Goal: Information Seeking & Learning: Check status

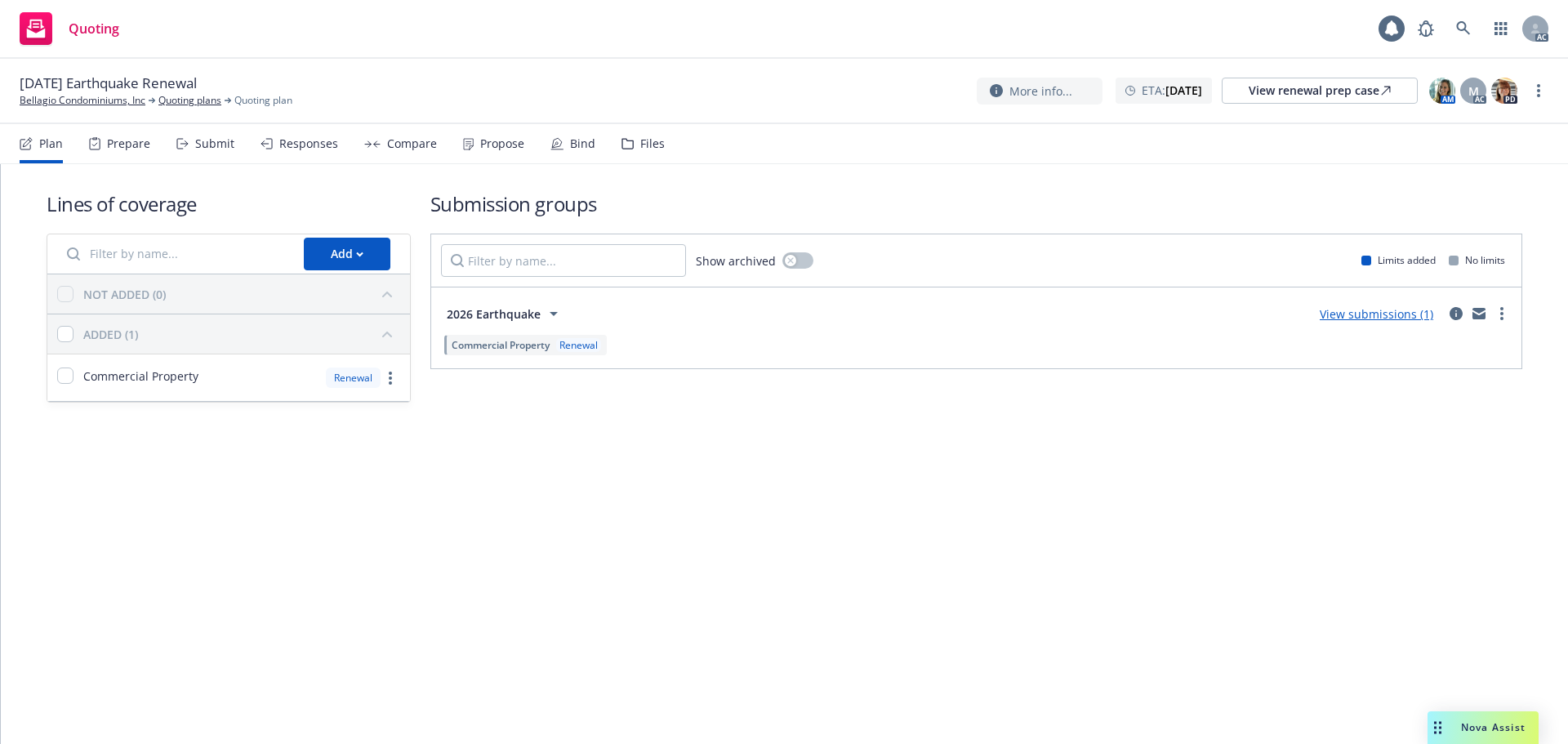
click at [206, 148] on div "Submit" at bounding box center [215, 143] width 39 height 13
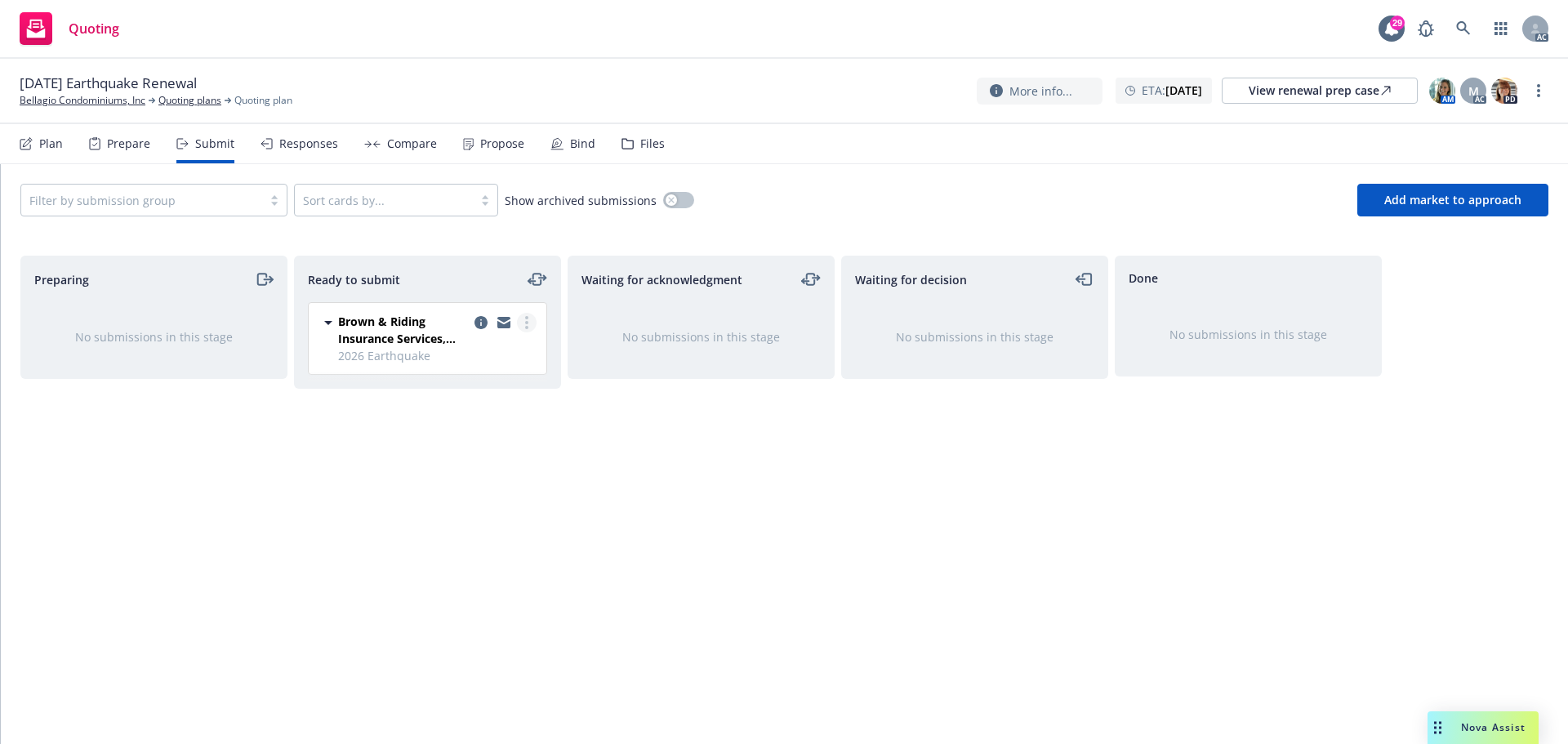
click at [532, 322] on link "more" at bounding box center [527, 322] width 19 height 19
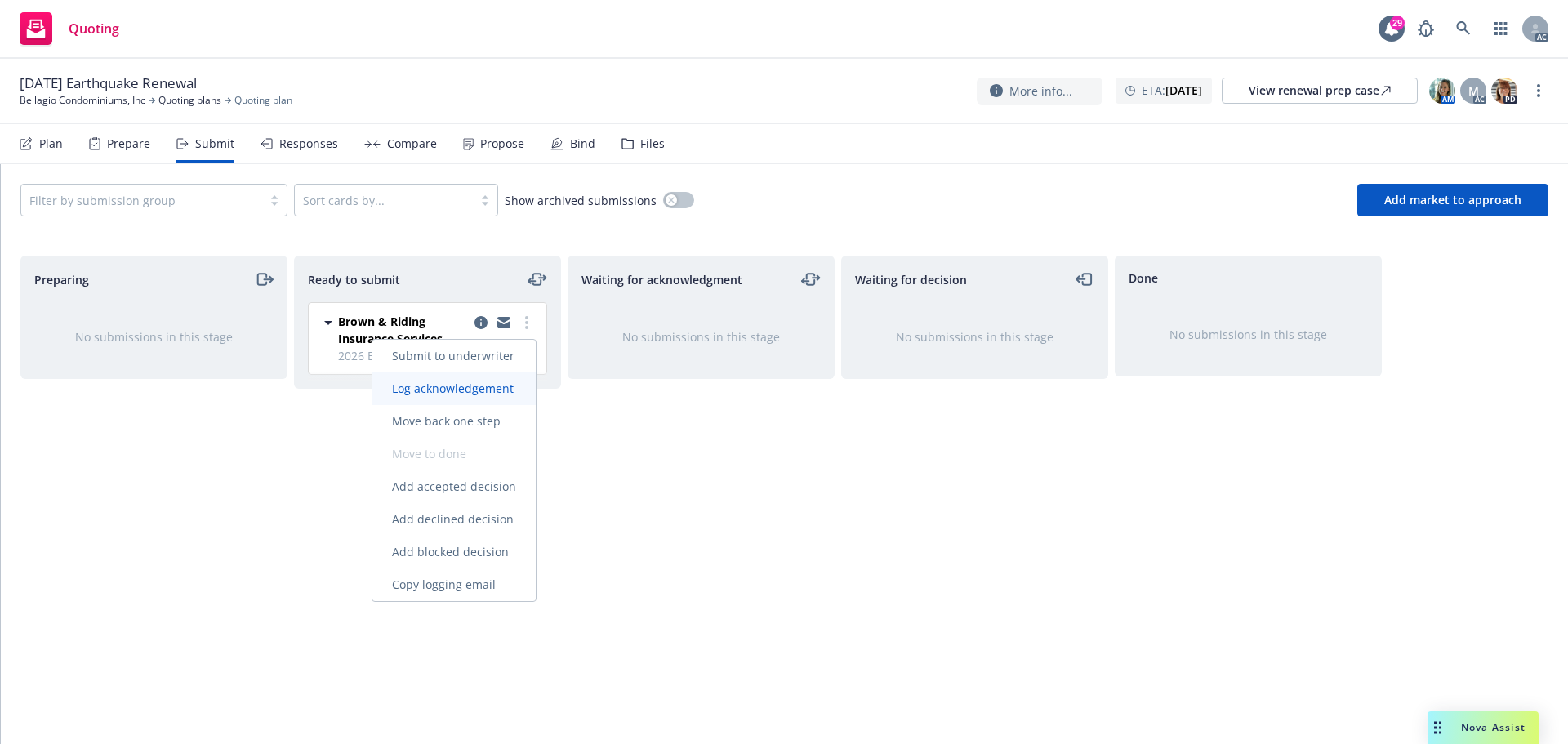
click at [480, 388] on span "Log acknowledgement" at bounding box center [453, 389] width 161 height 15
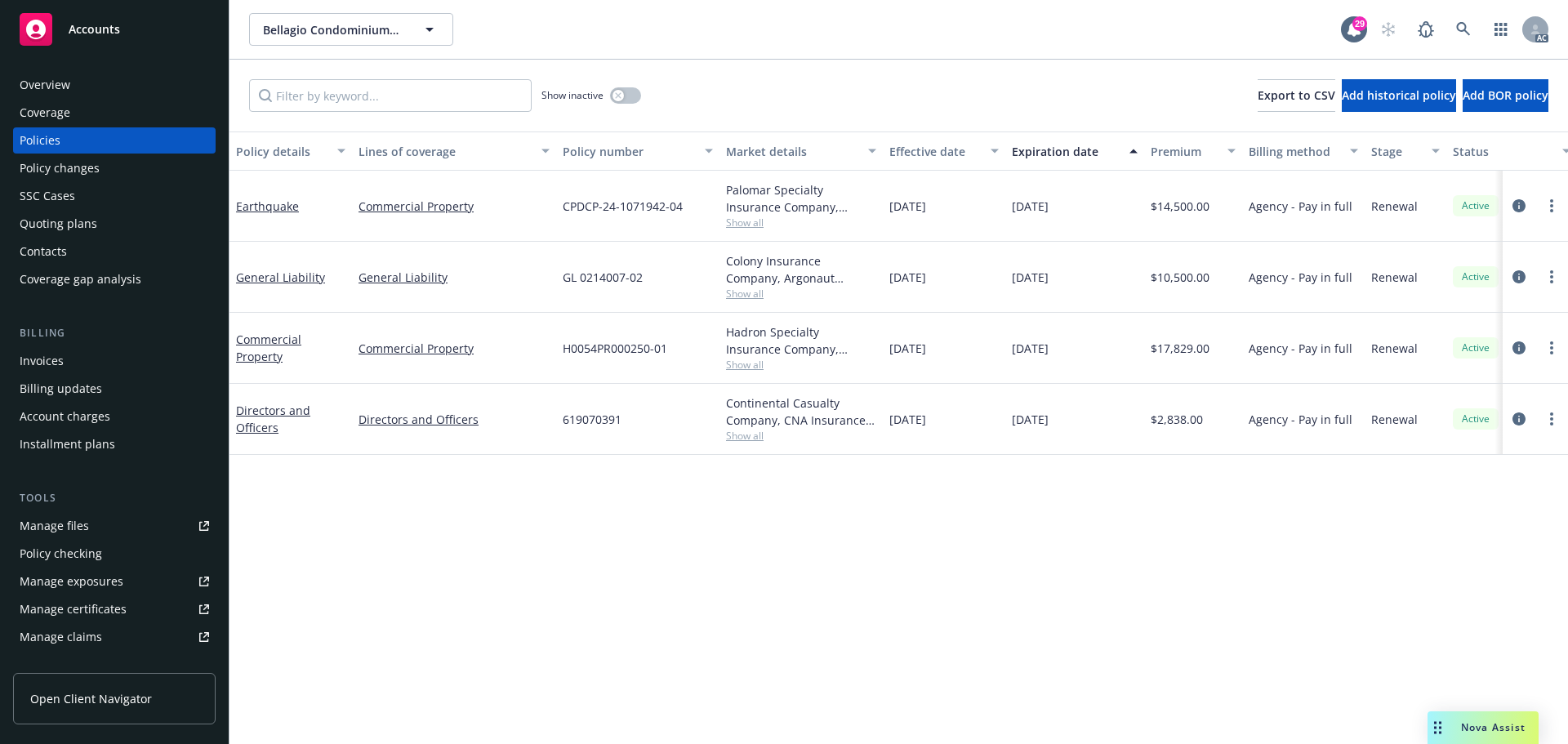
click at [86, 75] on div "Overview" at bounding box center [114, 85] width 190 height 26
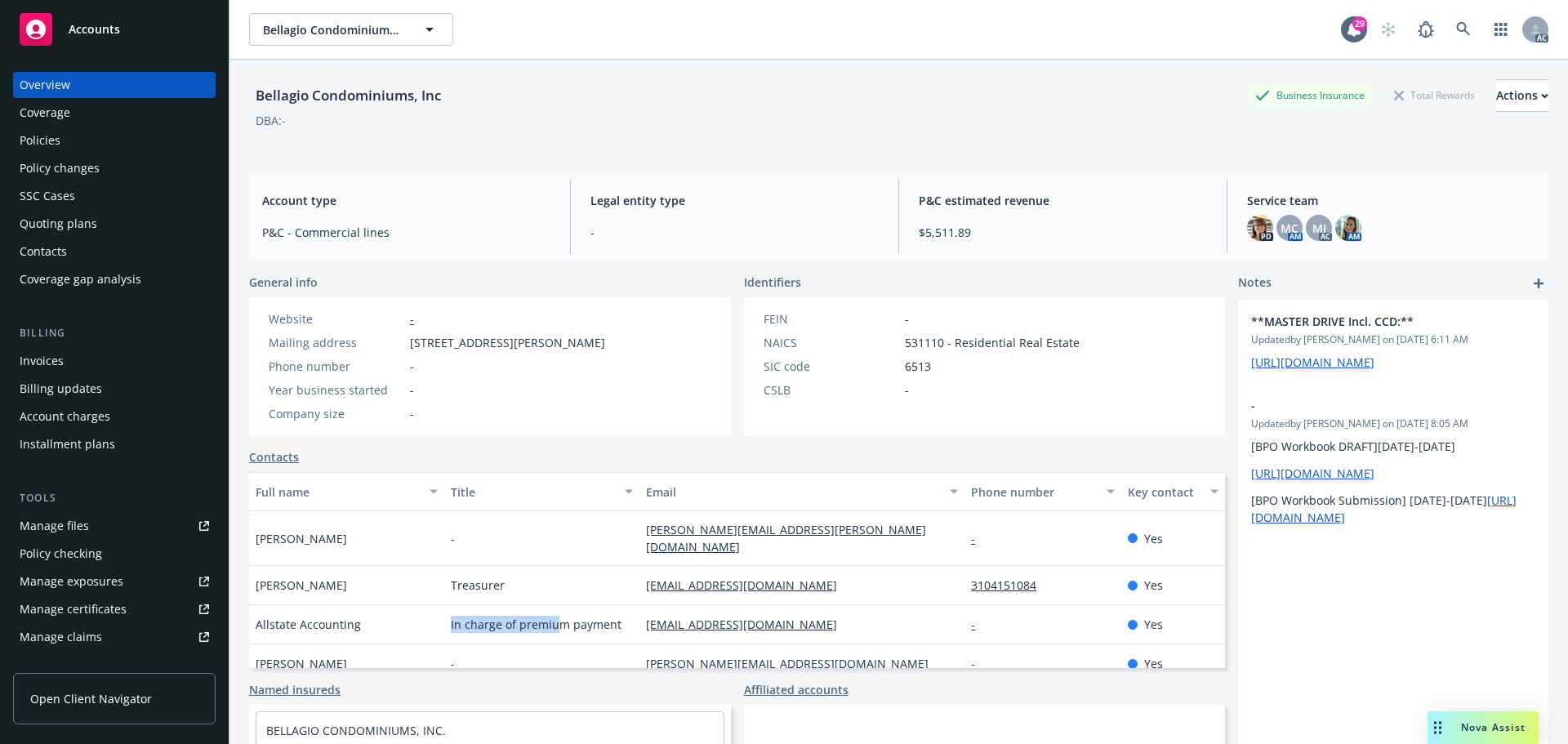
drag, startPoint x: 434, startPoint y: 611, endPoint x: 555, endPoint y: 614, distance: 121.0
click at [555, 614] on div "Allstate Accounting In charge of premium payment accounting@hoamgmt.com - Yes" at bounding box center [737, 625] width 976 height 39
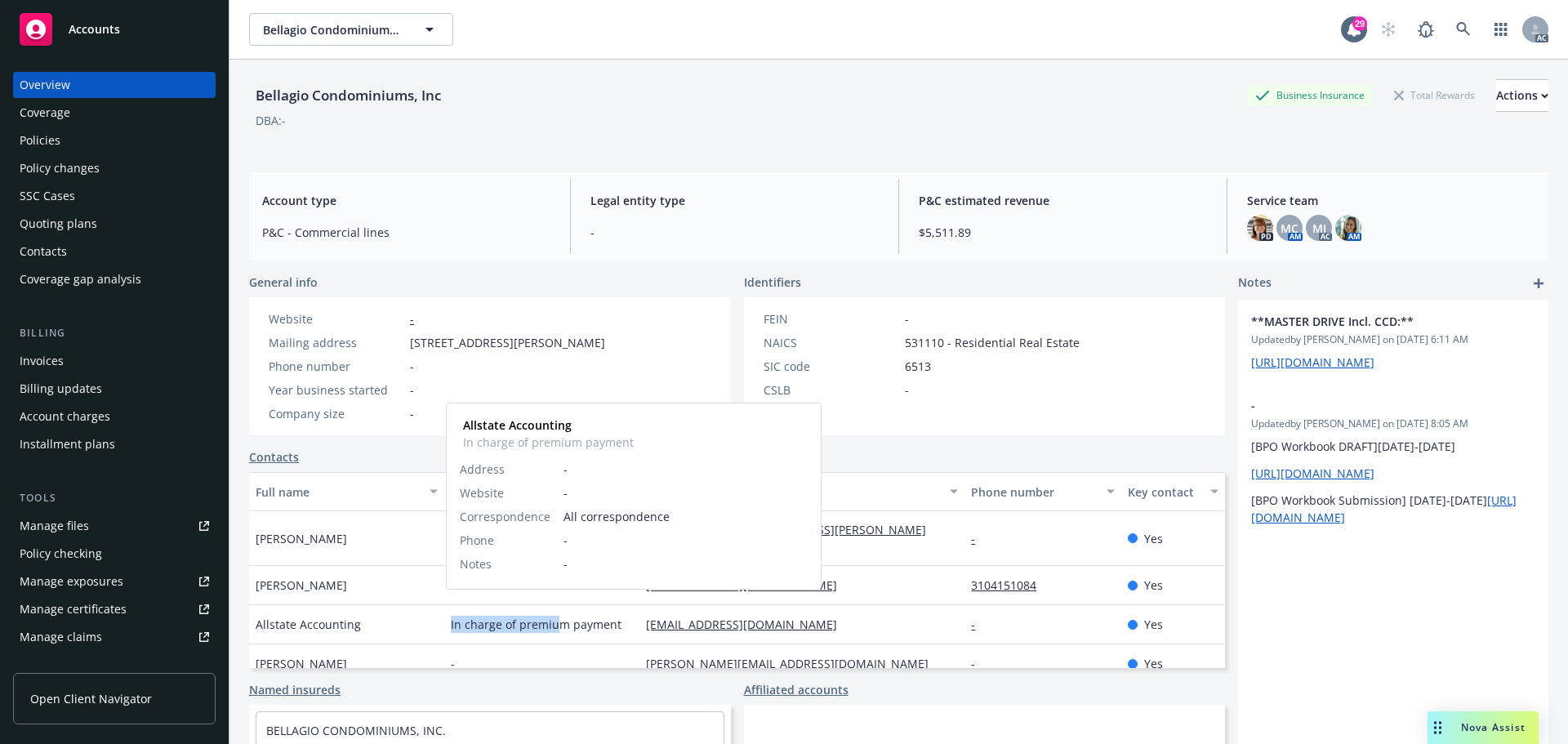
scroll to position [81, 0]
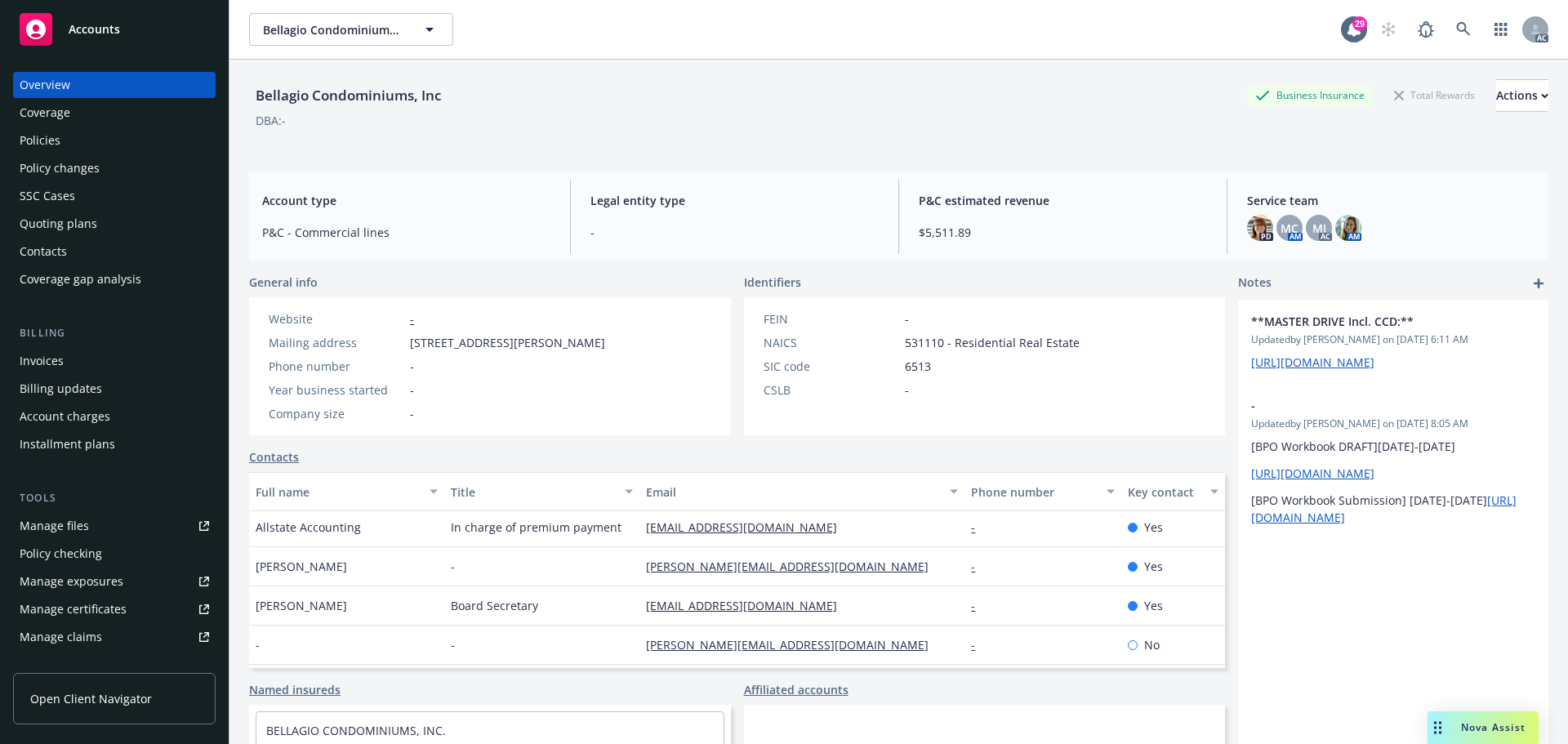
click at [490, 576] on div "-" at bounding box center [542, 566] width 196 height 39
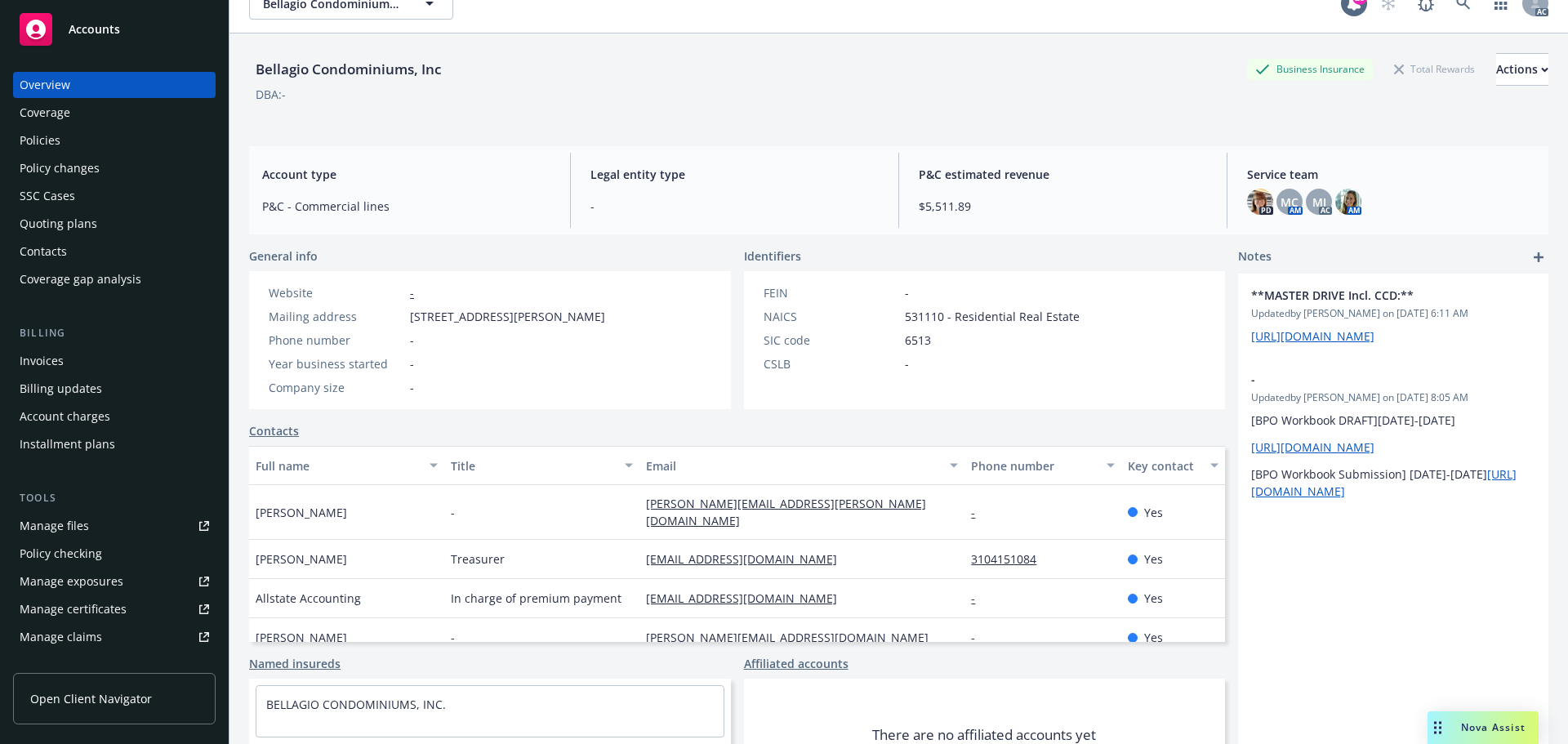
scroll to position [0, 0]
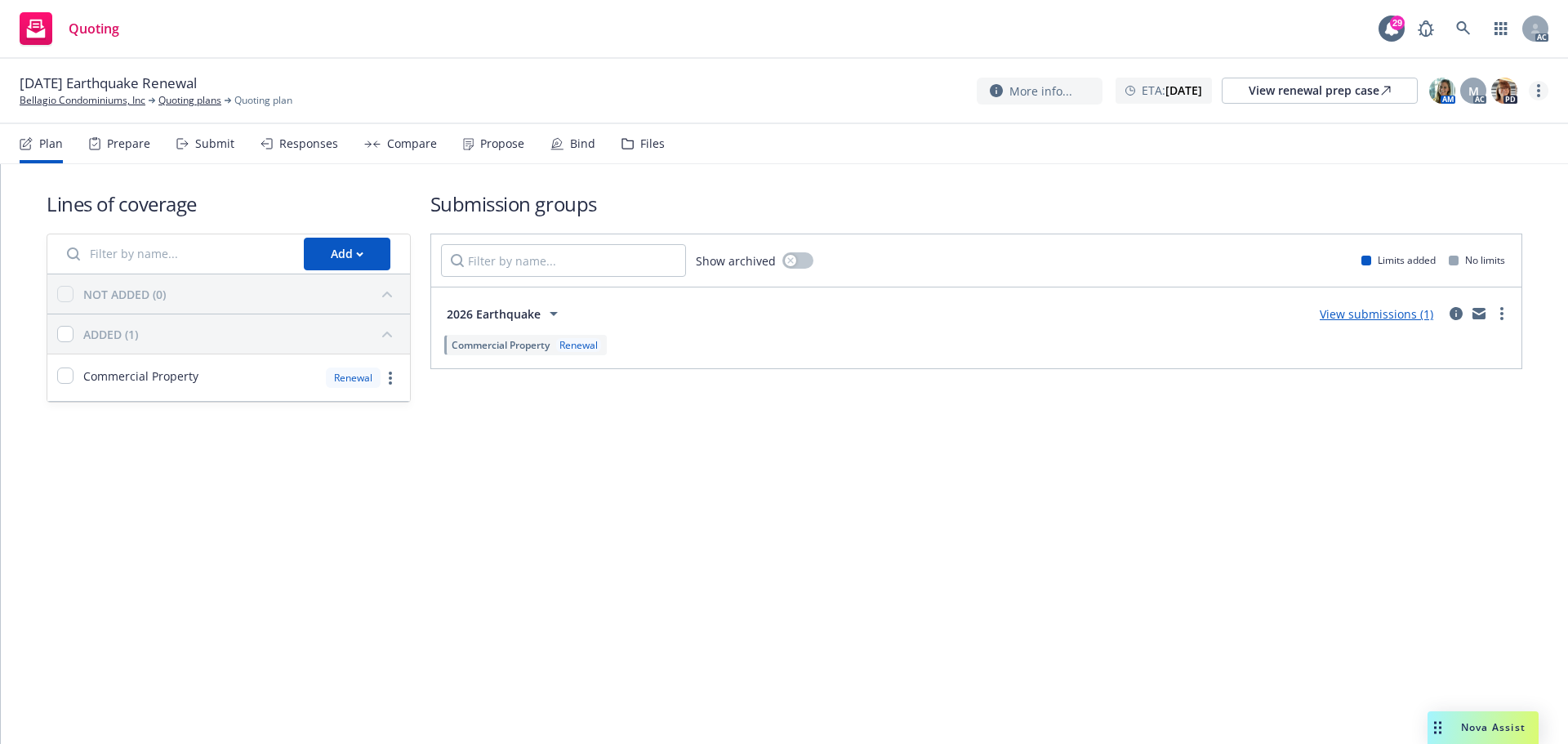
click at [1542, 95] on link "more" at bounding box center [1538, 91] width 19 height 19
drag, startPoint x: 1432, startPoint y: 127, endPoint x: 1391, endPoint y: 113, distance: 43.3
click at [1432, 127] on link "Copy logging email" at bounding box center [1456, 124] width 182 height 33
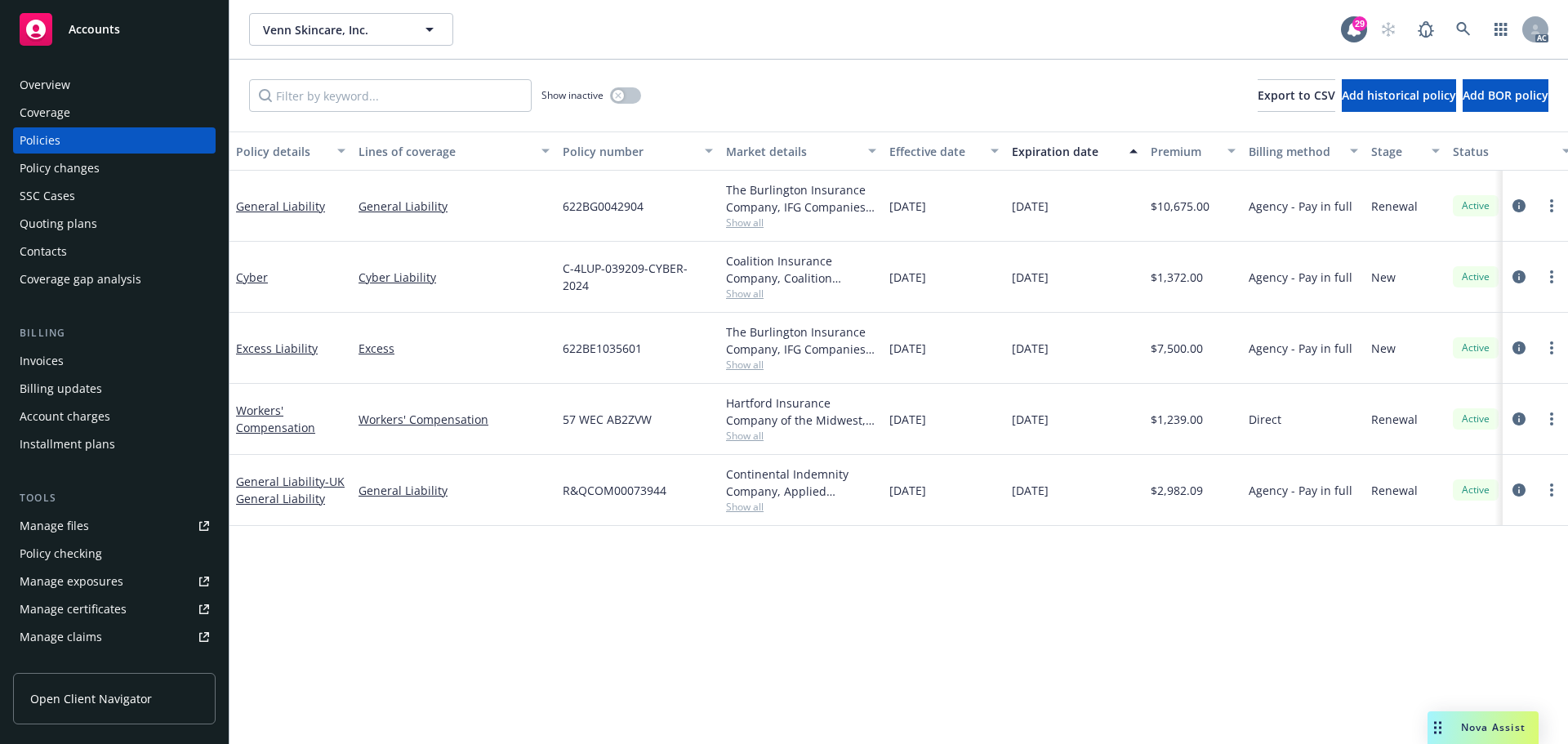
click at [760, 225] on span "Show all" at bounding box center [802, 223] width 151 height 14
click at [373, 548] on div "Policy details Lines of coverage Policy number Market details Effective date Ex…" at bounding box center [898, 438] width 1339 height 613
click at [256, 278] on link "Cyber" at bounding box center [252, 277] width 32 height 15
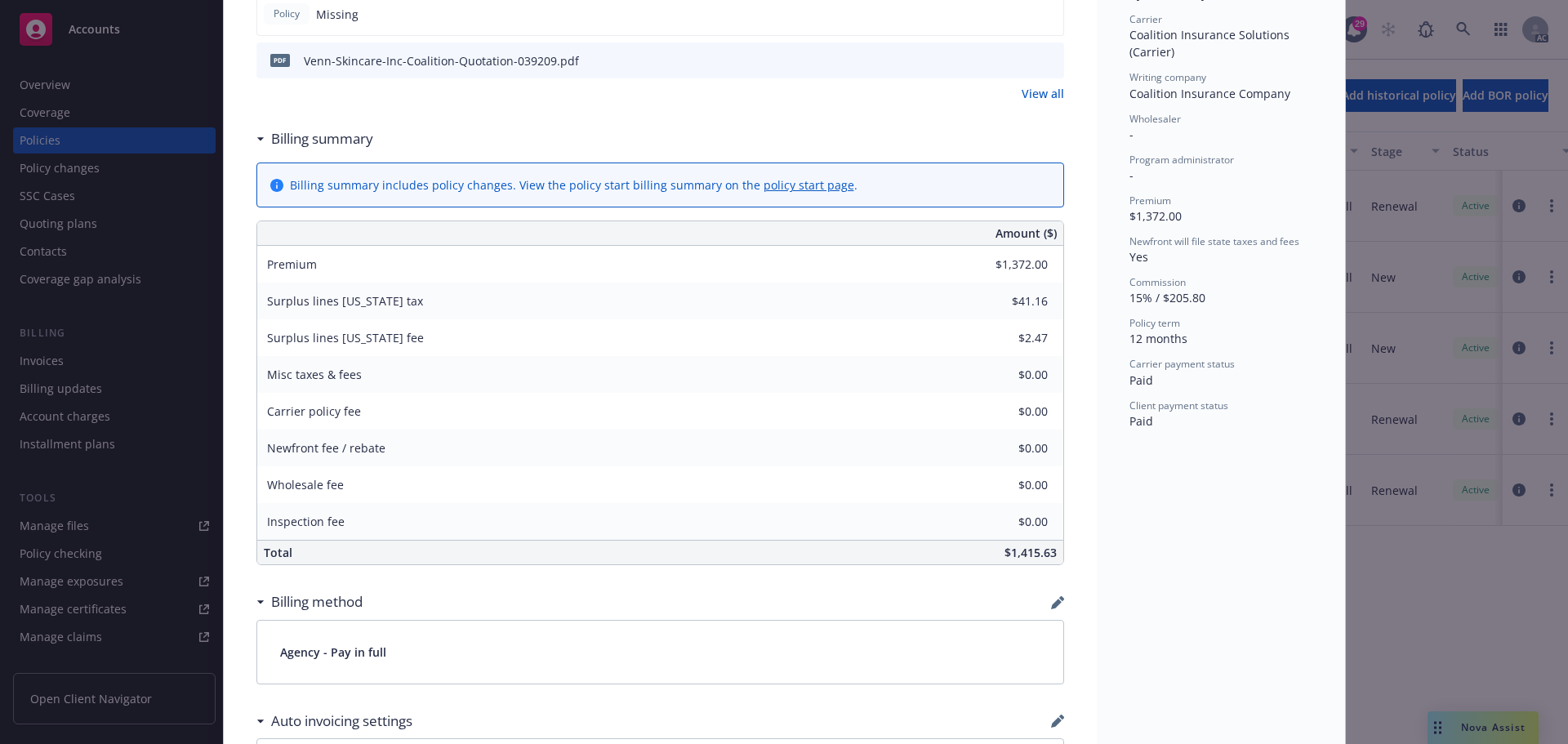
scroll to position [245, 0]
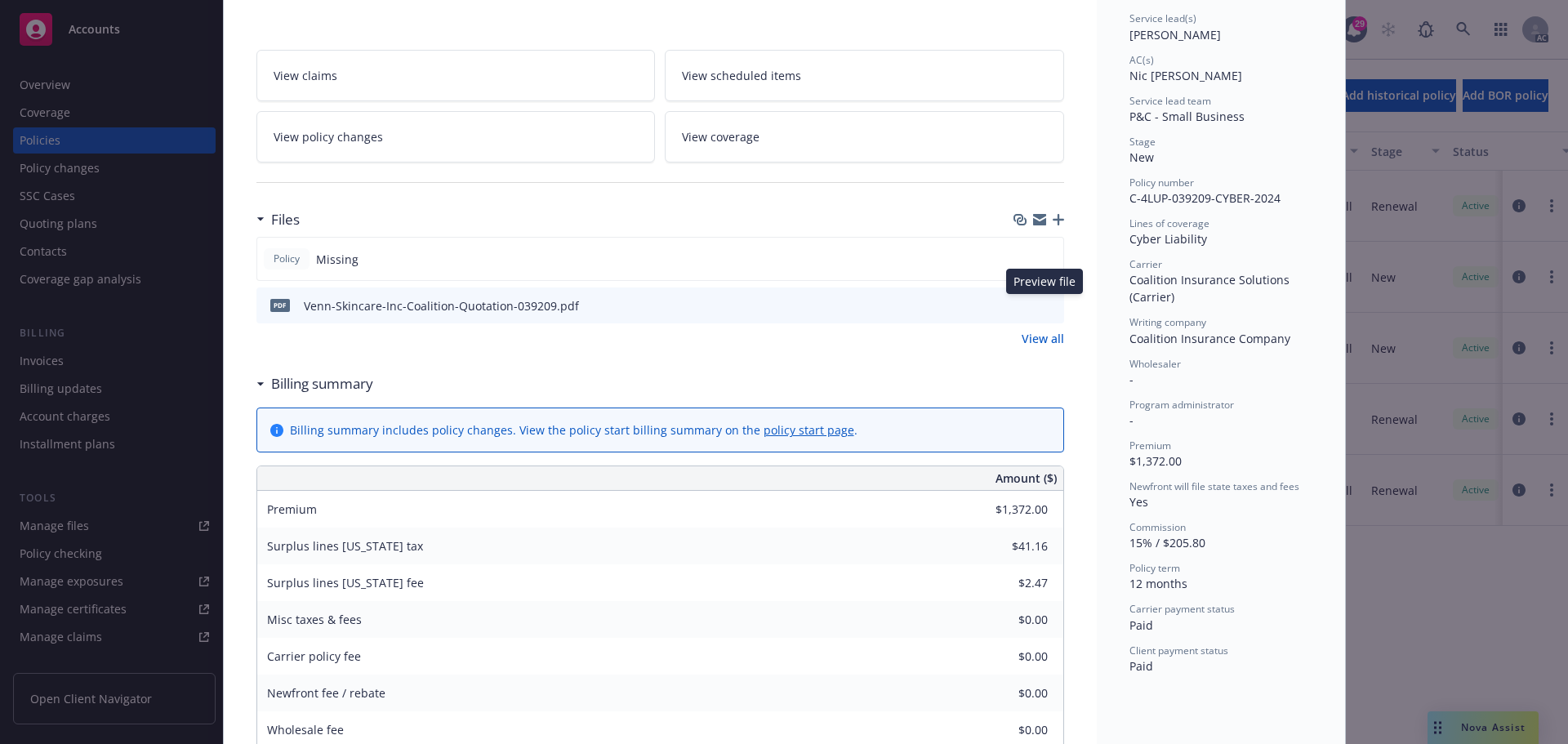
click at [1042, 306] on icon "preview file" at bounding box center [1048, 305] width 14 height 12
click at [1054, 221] on icon "button" at bounding box center [1059, 220] width 12 height 12
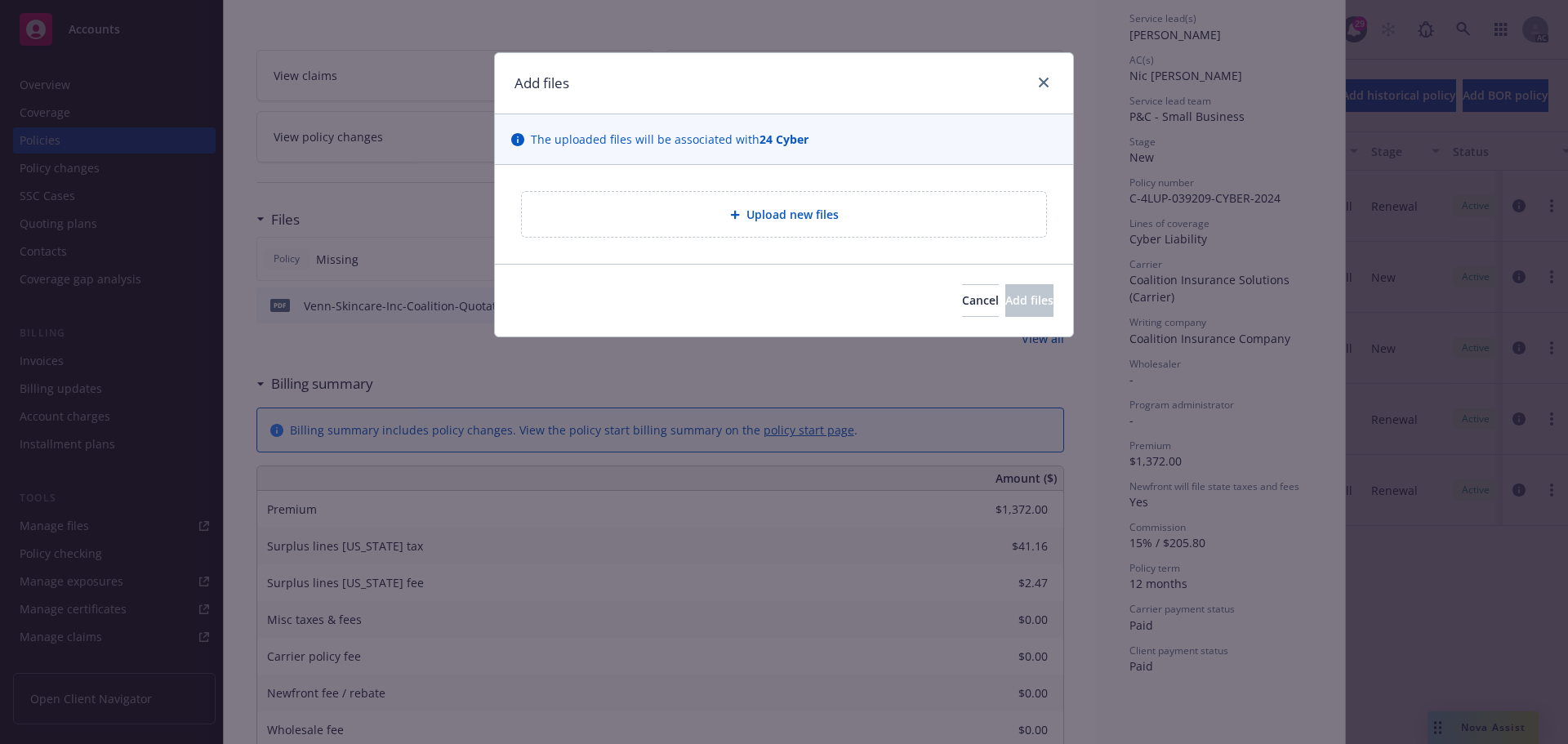
click at [820, 214] on span "Upload new files" at bounding box center [792, 214] width 92 height 17
click at [1041, 81] on icon "close" at bounding box center [1044, 83] width 10 height 10
